Goal: Check status: Check status

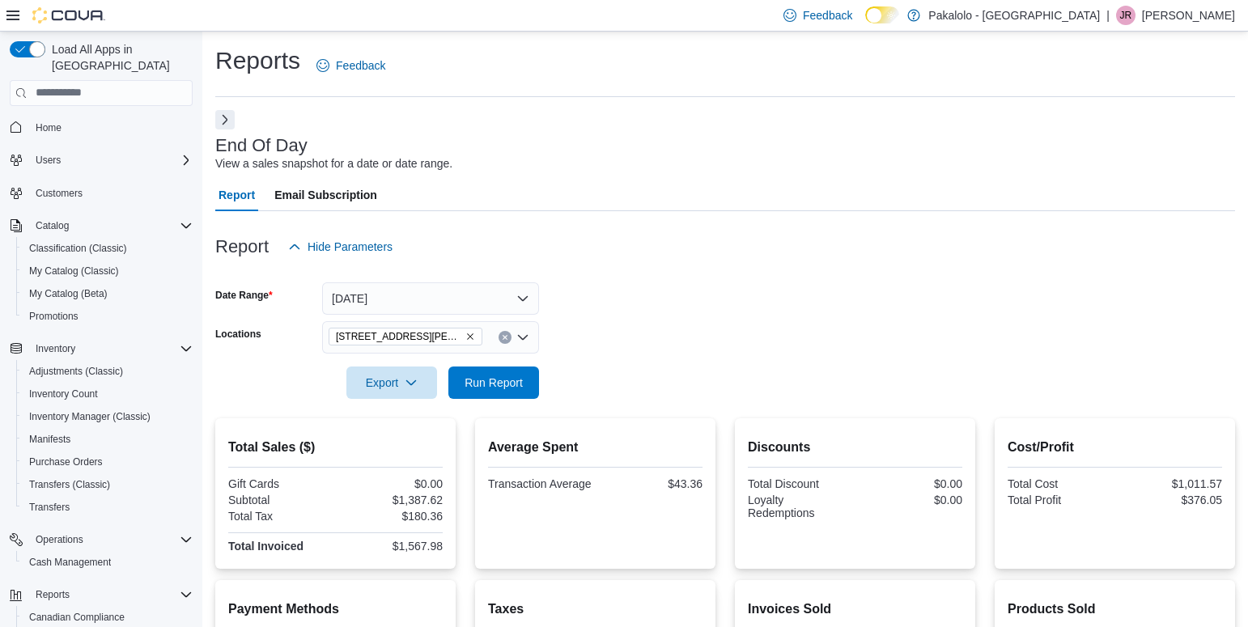
scroll to position [172, 0]
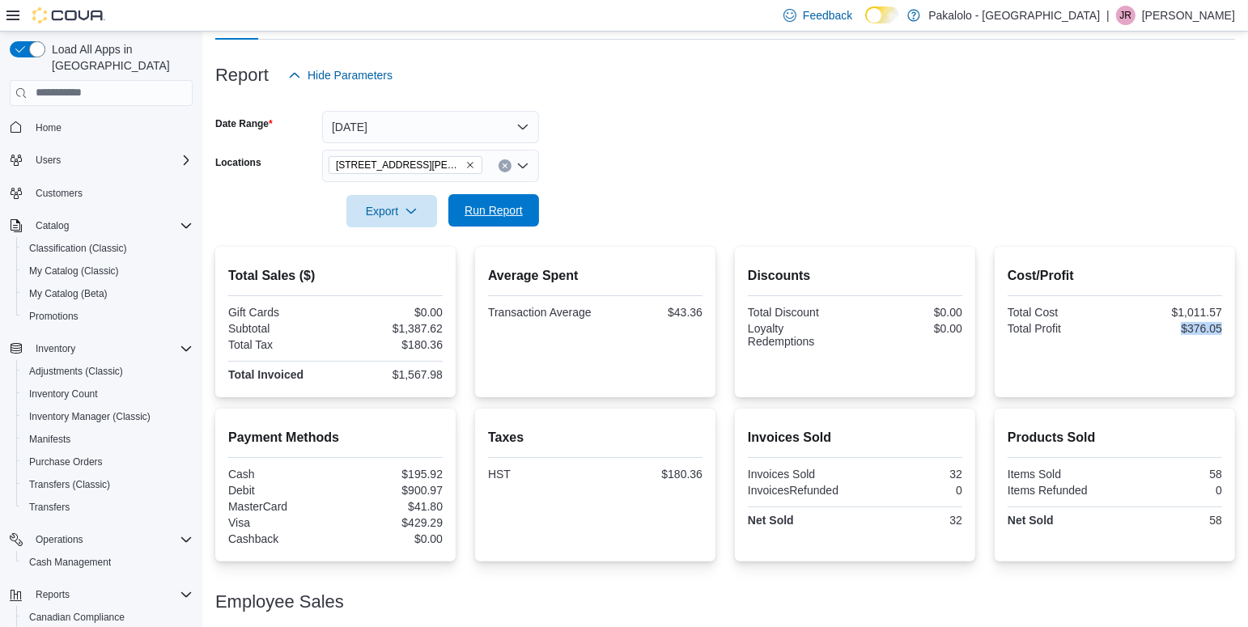
click at [508, 206] on span "Run Report" at bounding box center [494, 210] width 58 height 16
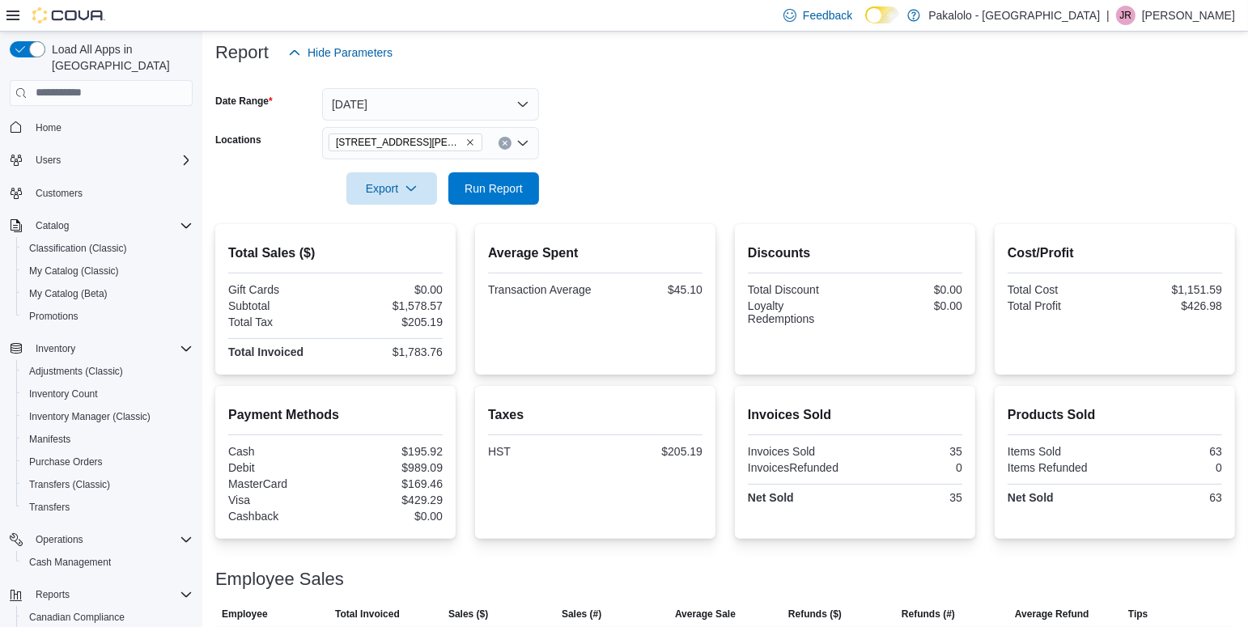
scroll to position [240, 0]
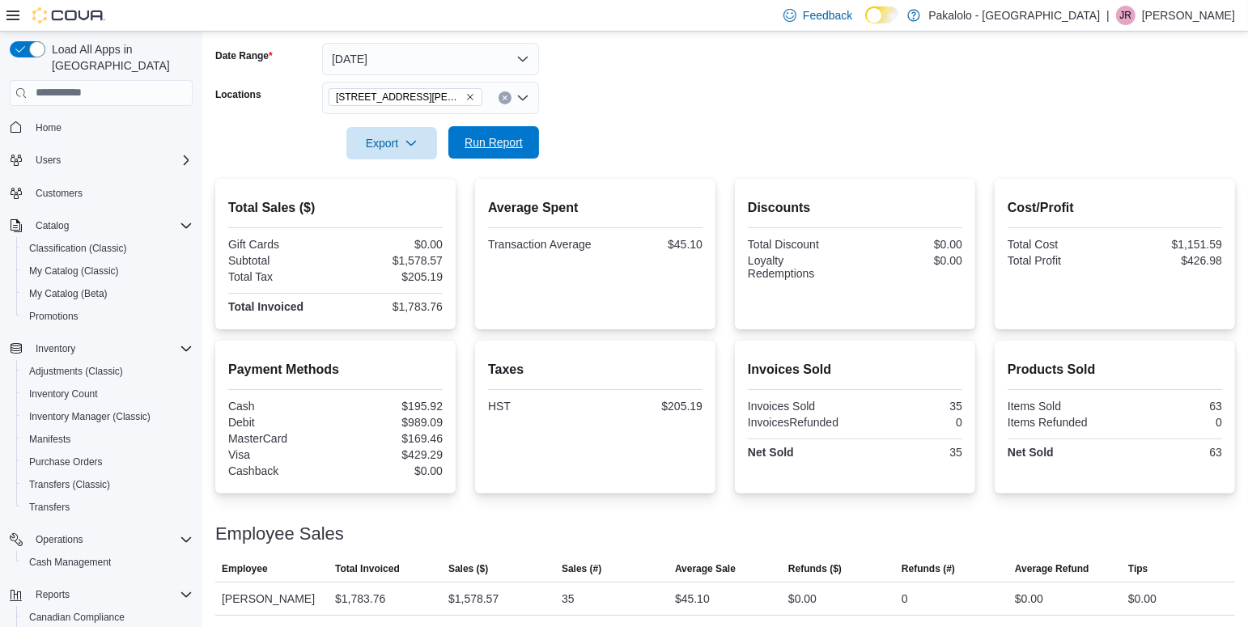
click at [476, 146] on span "Run Report" at bounding box center [494, 142] width 58 height 16
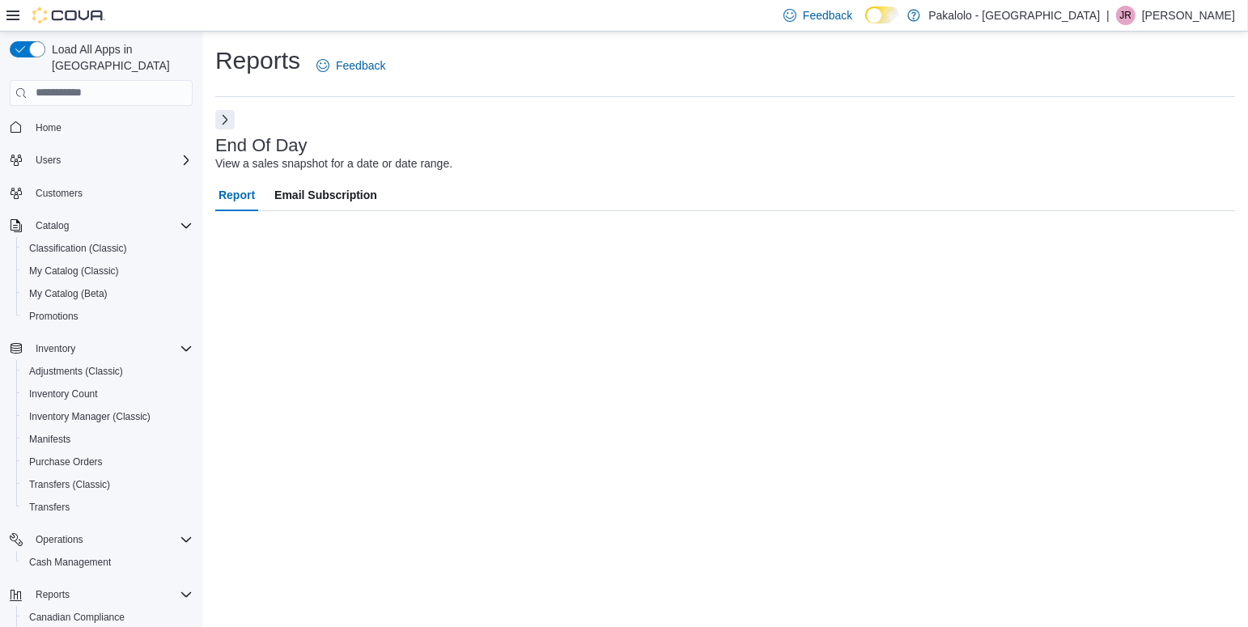
scroll to position [0, 0]
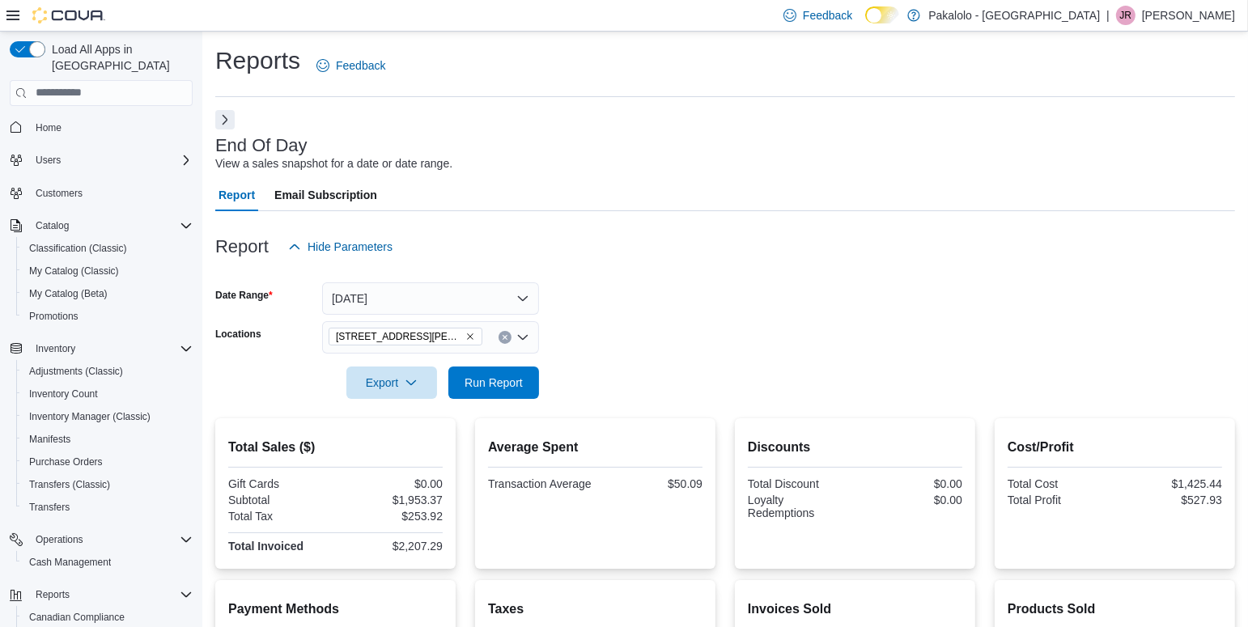
click at [425, 543] on div "$2,207.29" at bounding box center [391, 546] width 104 height 13
copy div "$2,207.29"
click at [1204, 497] on div "$527.93" at bounding box center [1171, 500] width 104 height 13
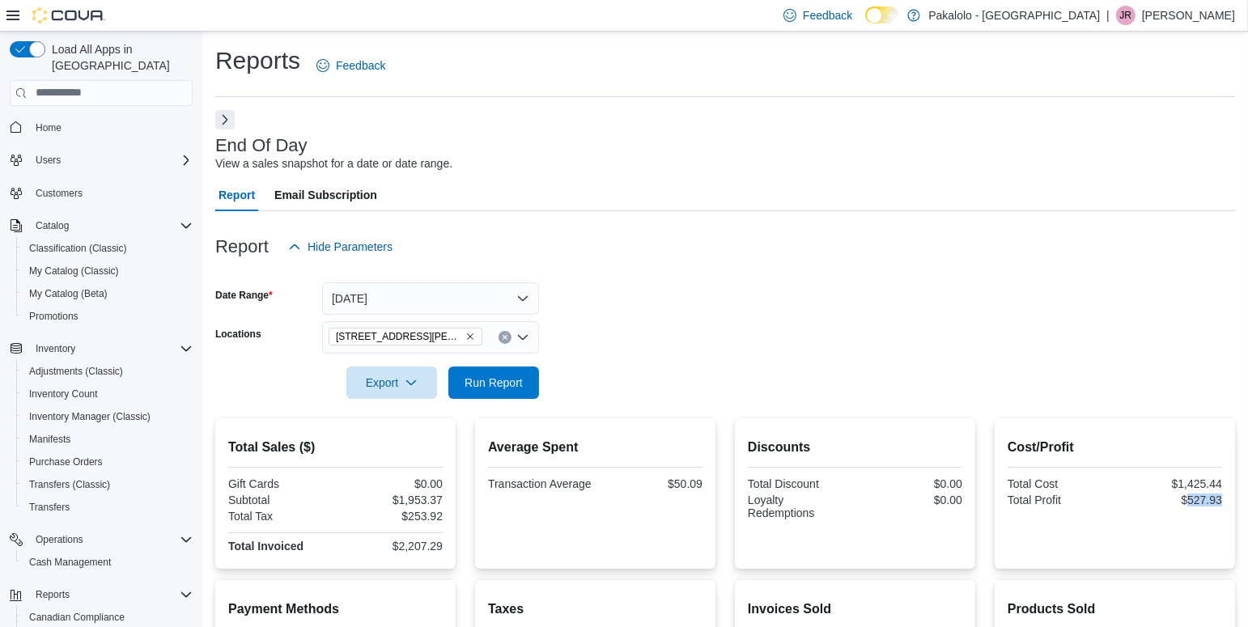
click at [1204, 497] on div "$527.93" at bounding box center [1171, 500] width 104 height 13
copy div "$527.93"
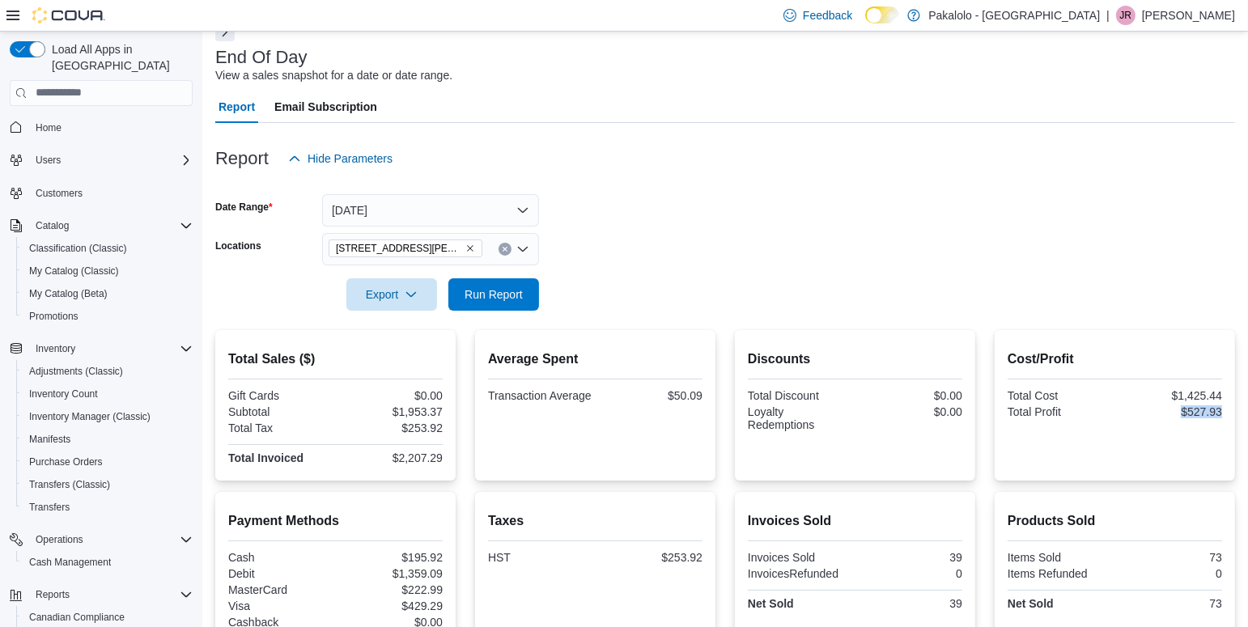
scroll to position [130, 0]
